Goal: Transaction & Acquisition: Book appointment/travel/reservation

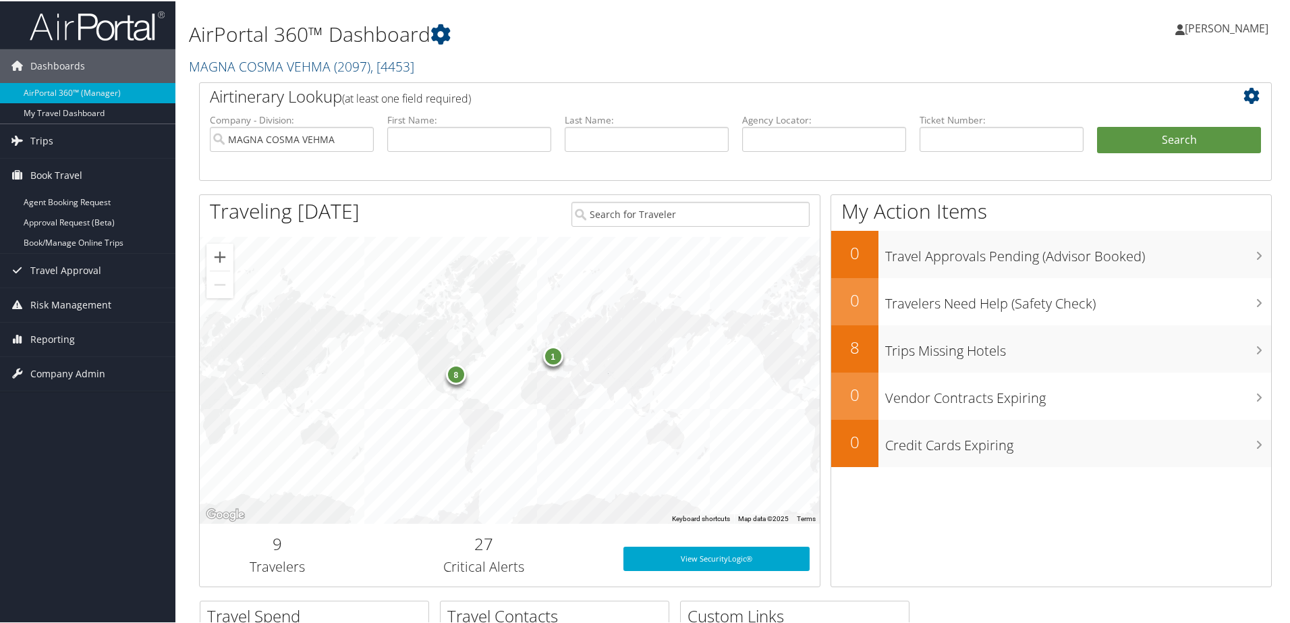
click at [90, 241] on link "Book/Manage Online Trips" at bounding box center [87, 241] width 175 height 20
click at [67, 175] on span "Book Travel" at bounding box center [56, 174] width 52 height 34
click at [88, 238] on link "Book/Manage Online Trips" at bounding box center [87, 241] width 175 height 20
